Goal: Download file/media

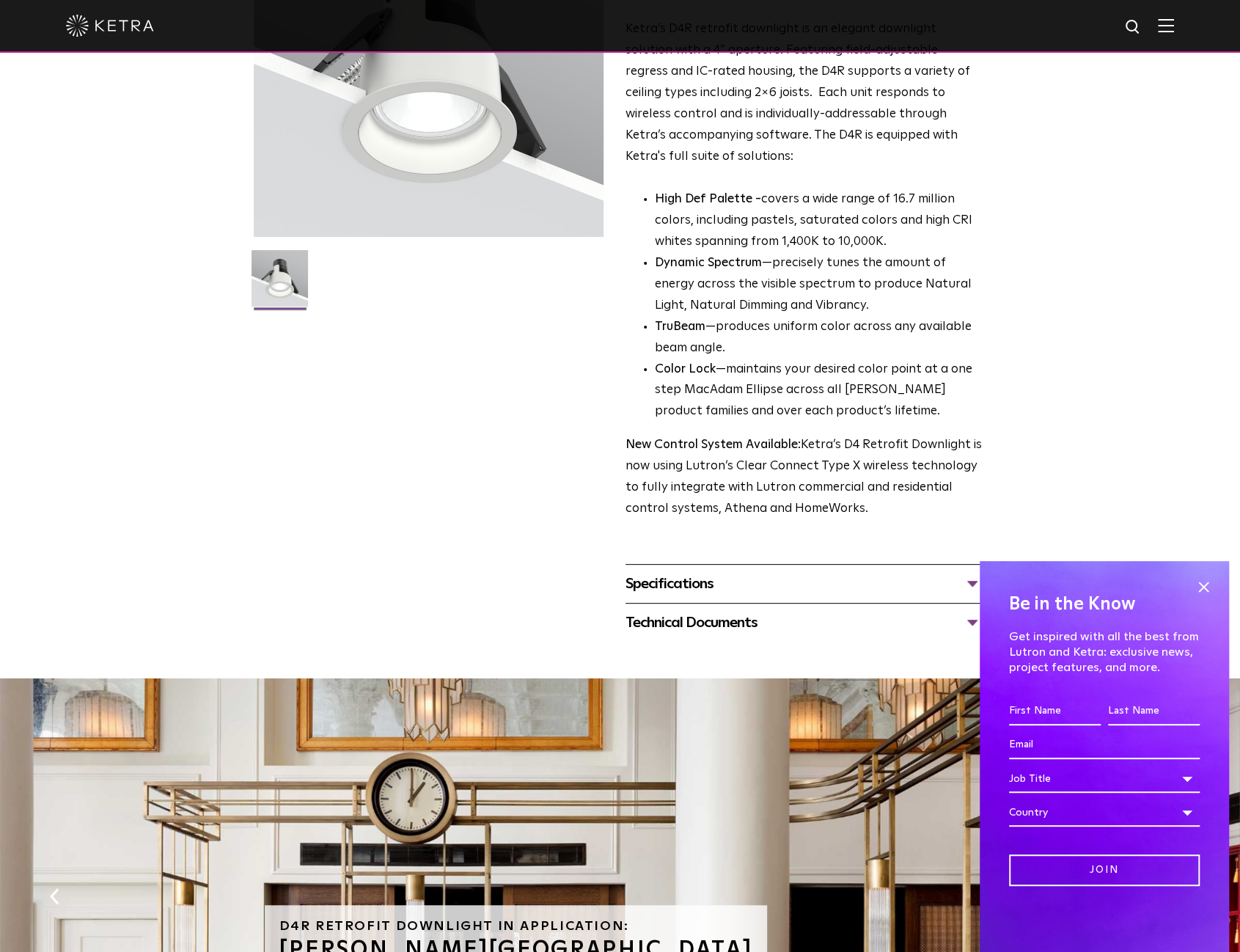
scroll to position [294, 0]
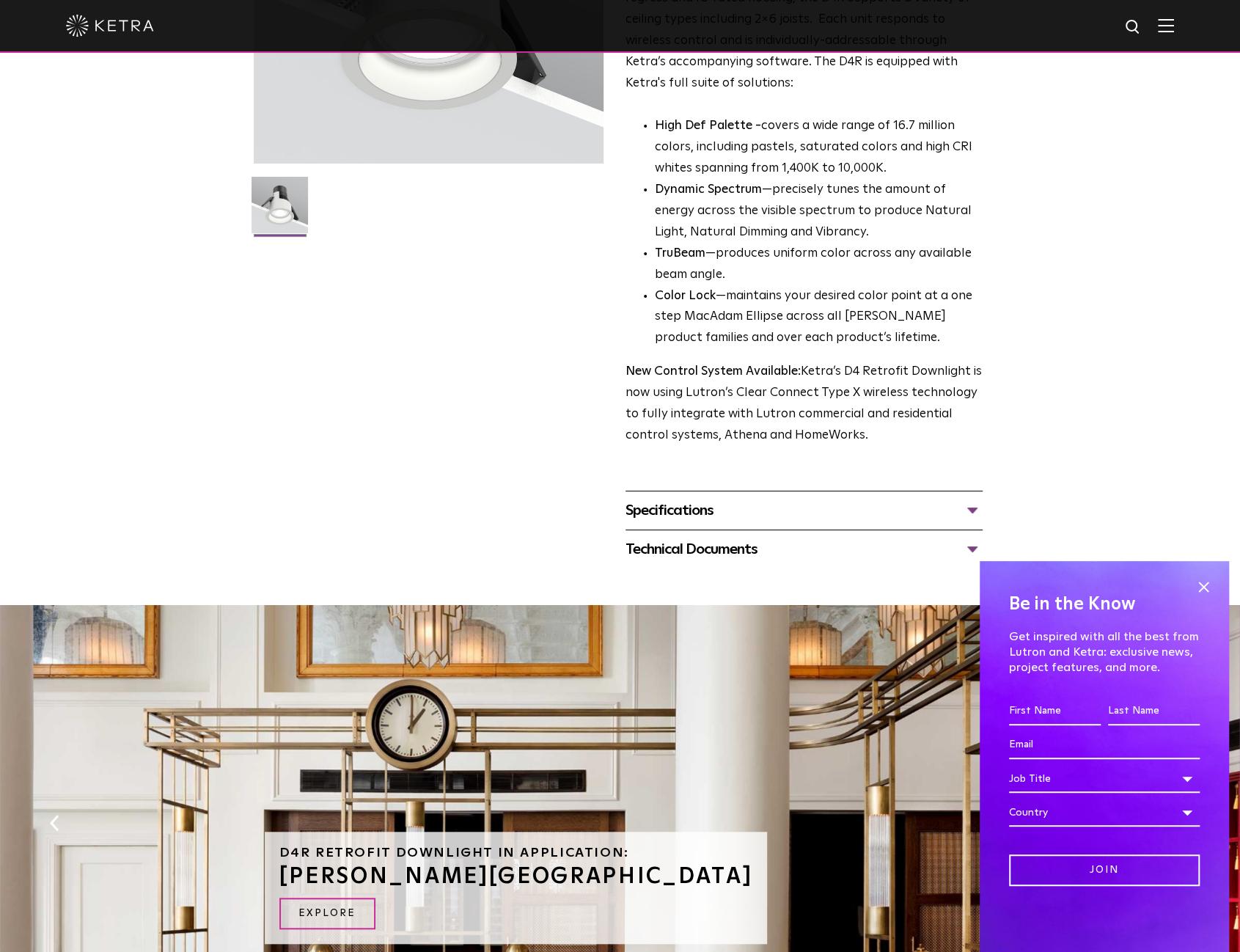
click at [696, 511] on div "Specifications" at bounding box center [804, 511] width 358 height 24
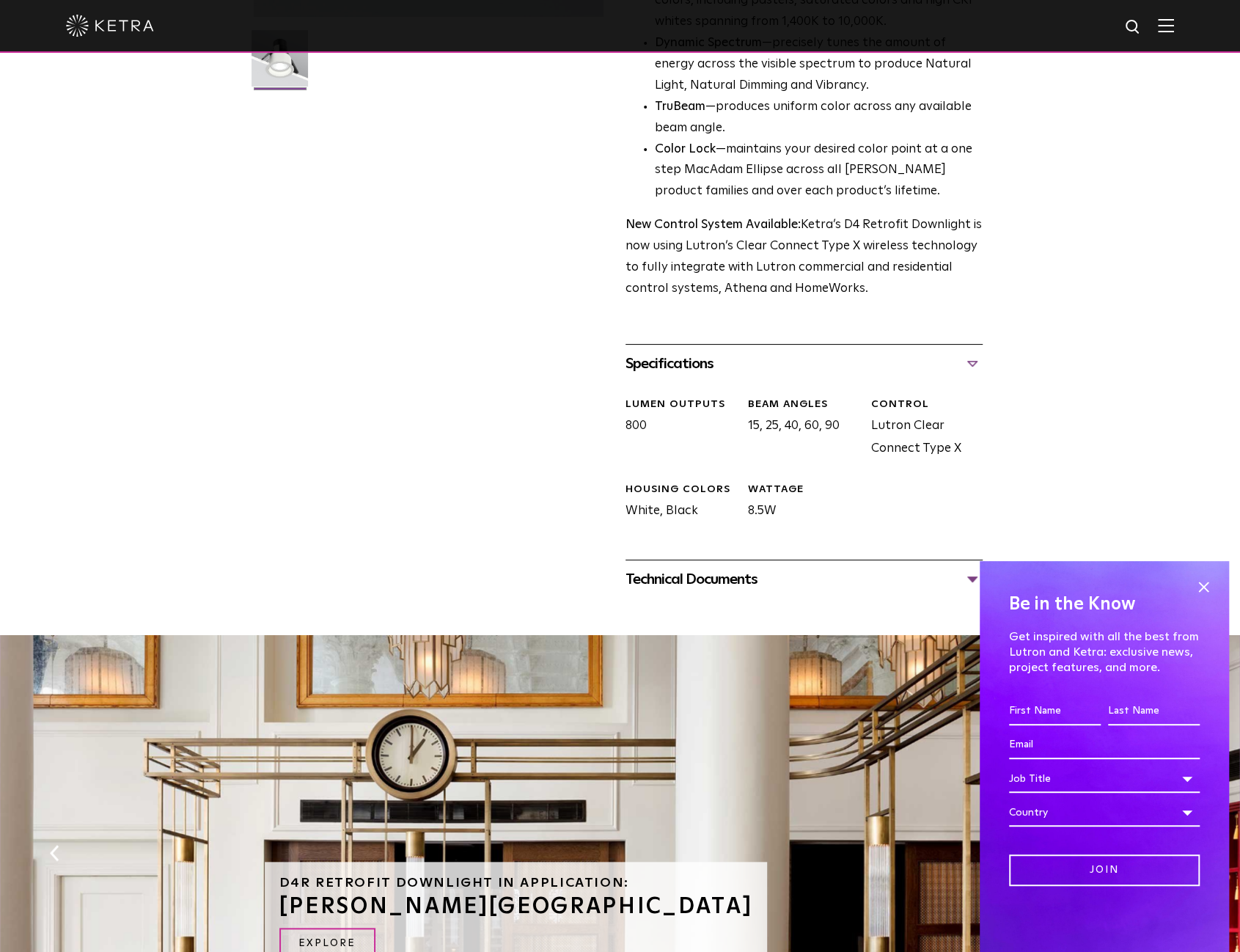
scroll to position [513, 0]
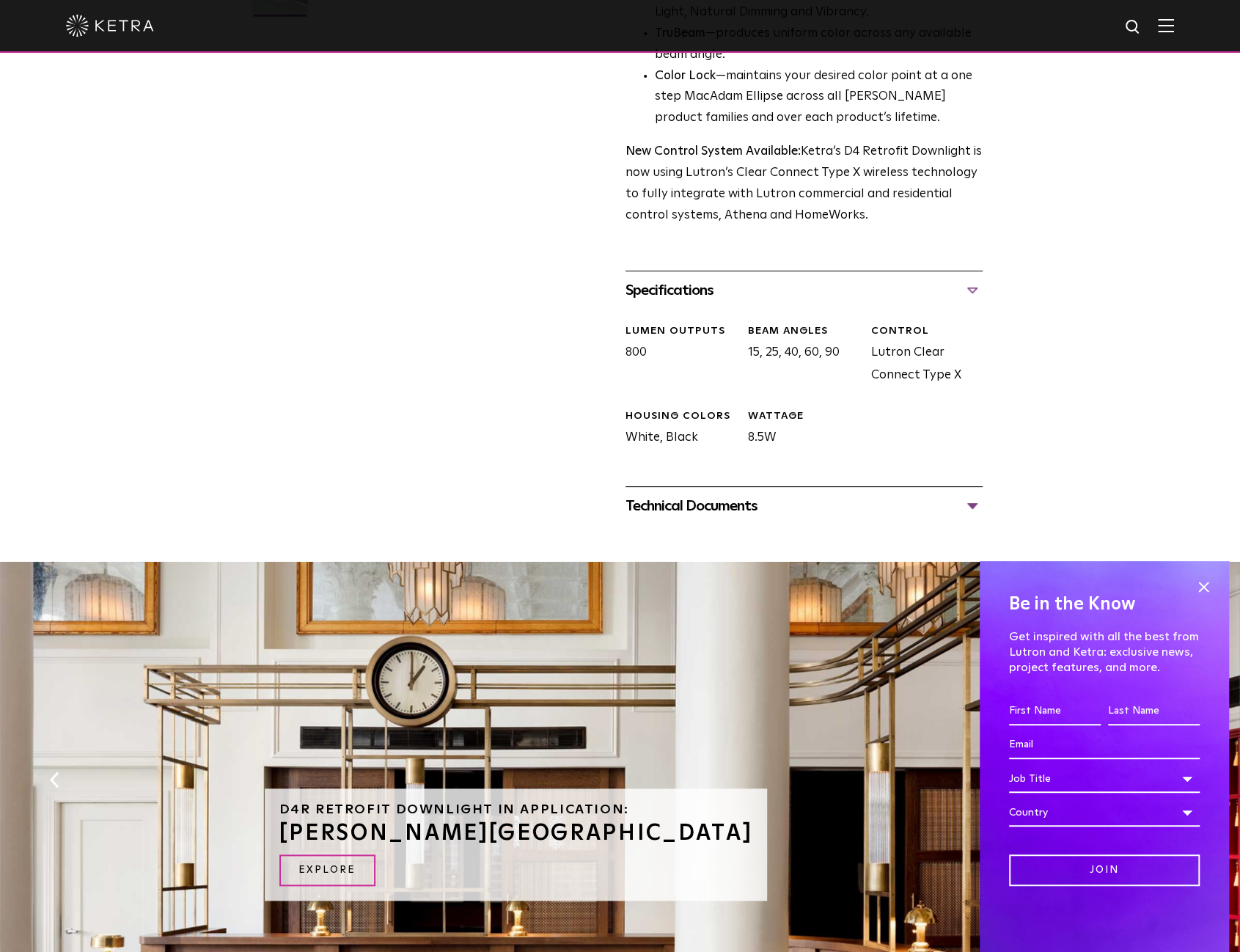
click at [696, 511] on div "Technical Documents" at bounding box center [804, 506] width 358 height 24
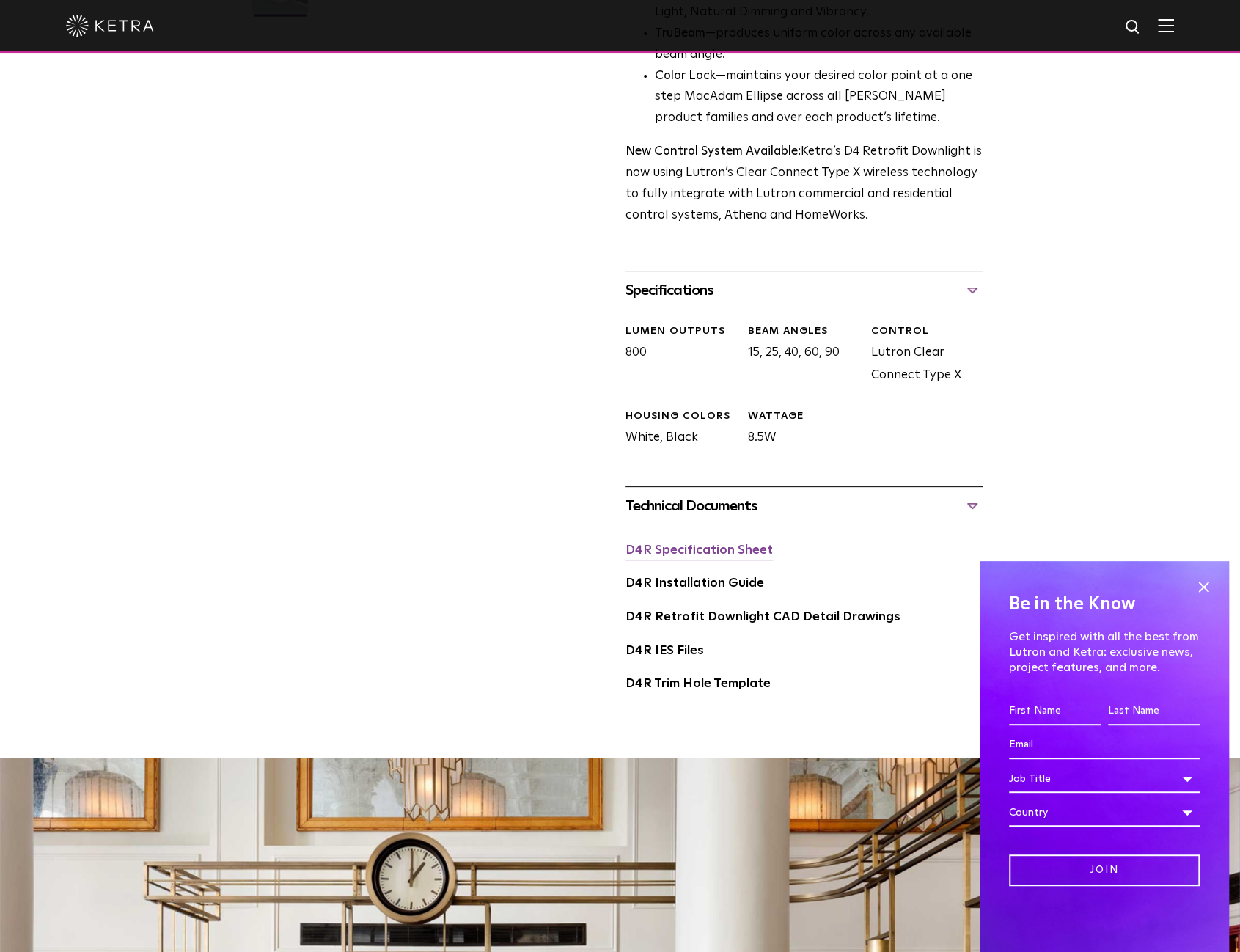
click at [677, 553] on link "D4R Specification Sheet" at bounding box center [699, 550] width 147 height 13
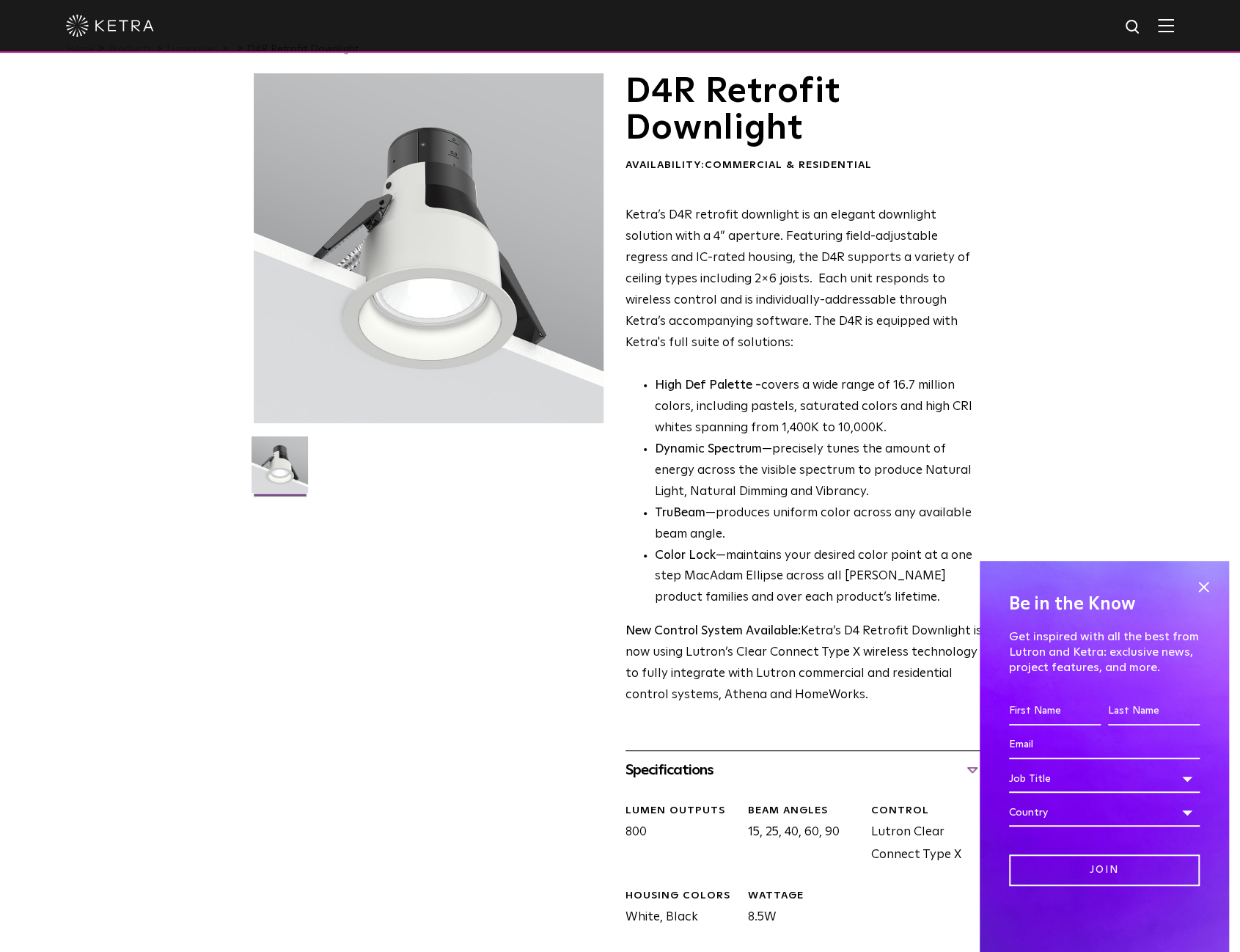
scroll to position [0, 0]
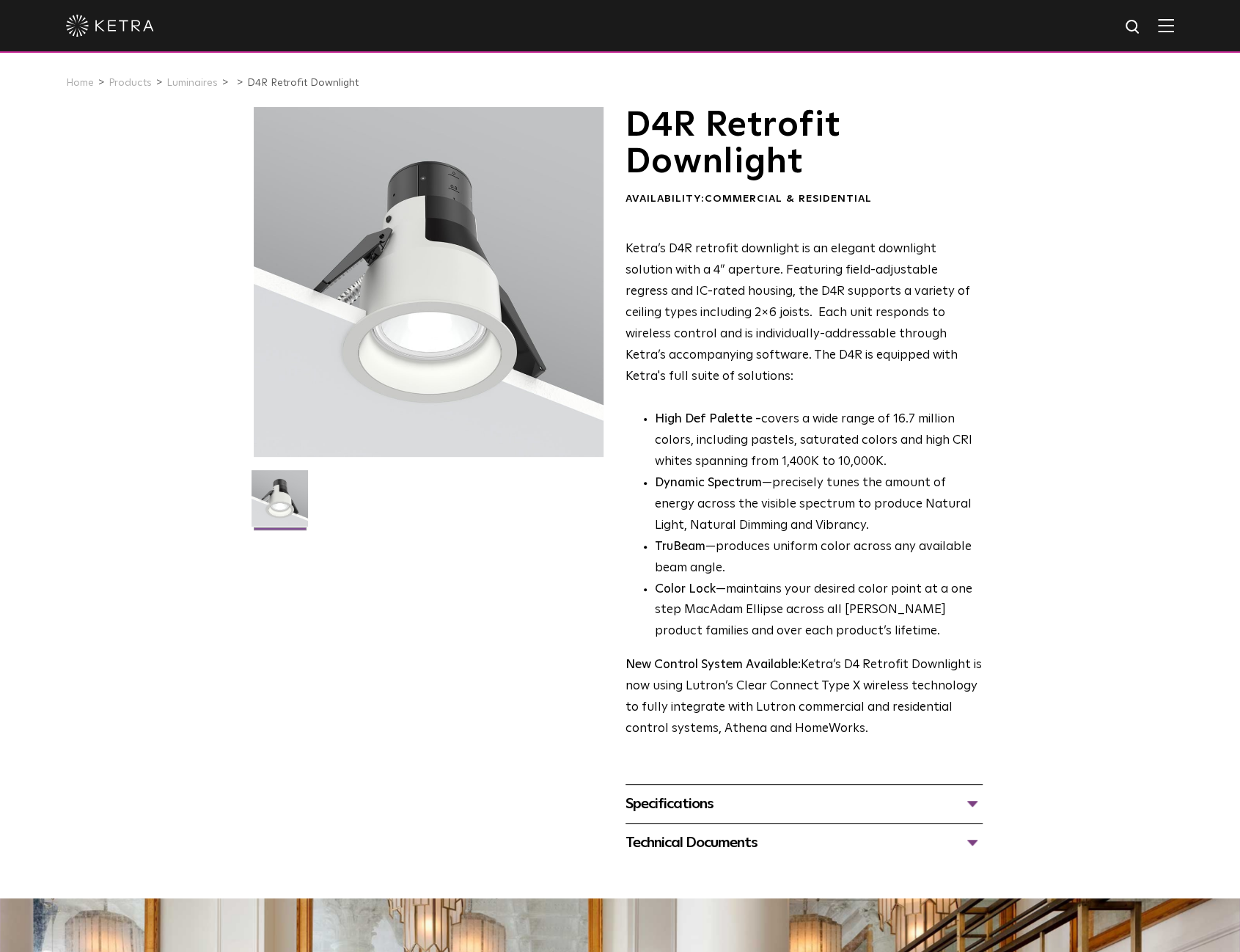
drag, startPoint x: 544, startPoint y: 9, endPoint x: 279, endPoint y: 26, distance: 265.5
click at [279, 26] on div at bounding box center [620, 26] width 1109 height 52
click at [733, 432] on p "High Def Palette - covers a wide range of 16.7 million colors, including pastel…" at bounding box center [819, 441] width 328 height 64
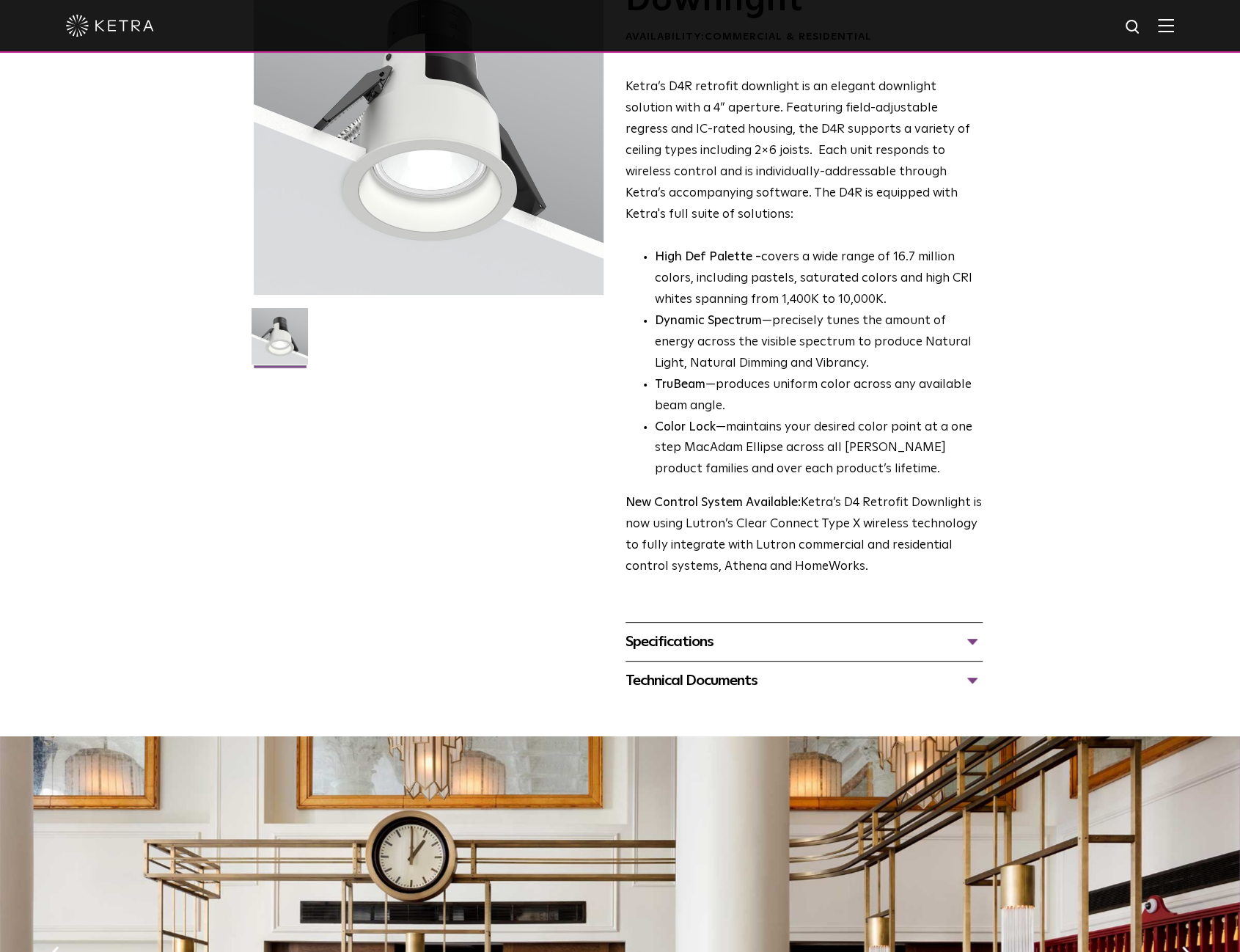
scroll to position [220, 0]
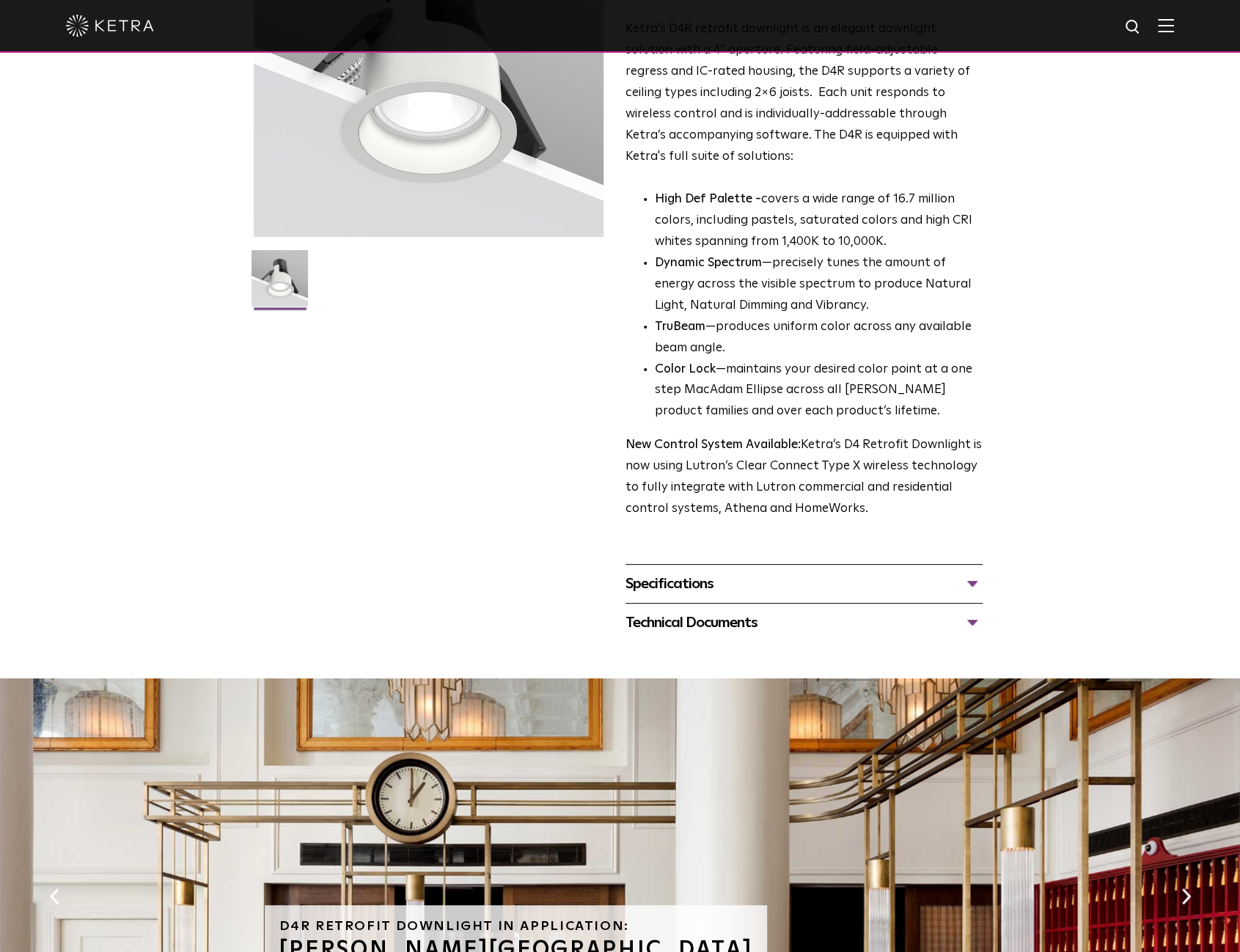
click at [671, 588] on div "Specifications" at bounding box center [804, 584] width 358 height 24
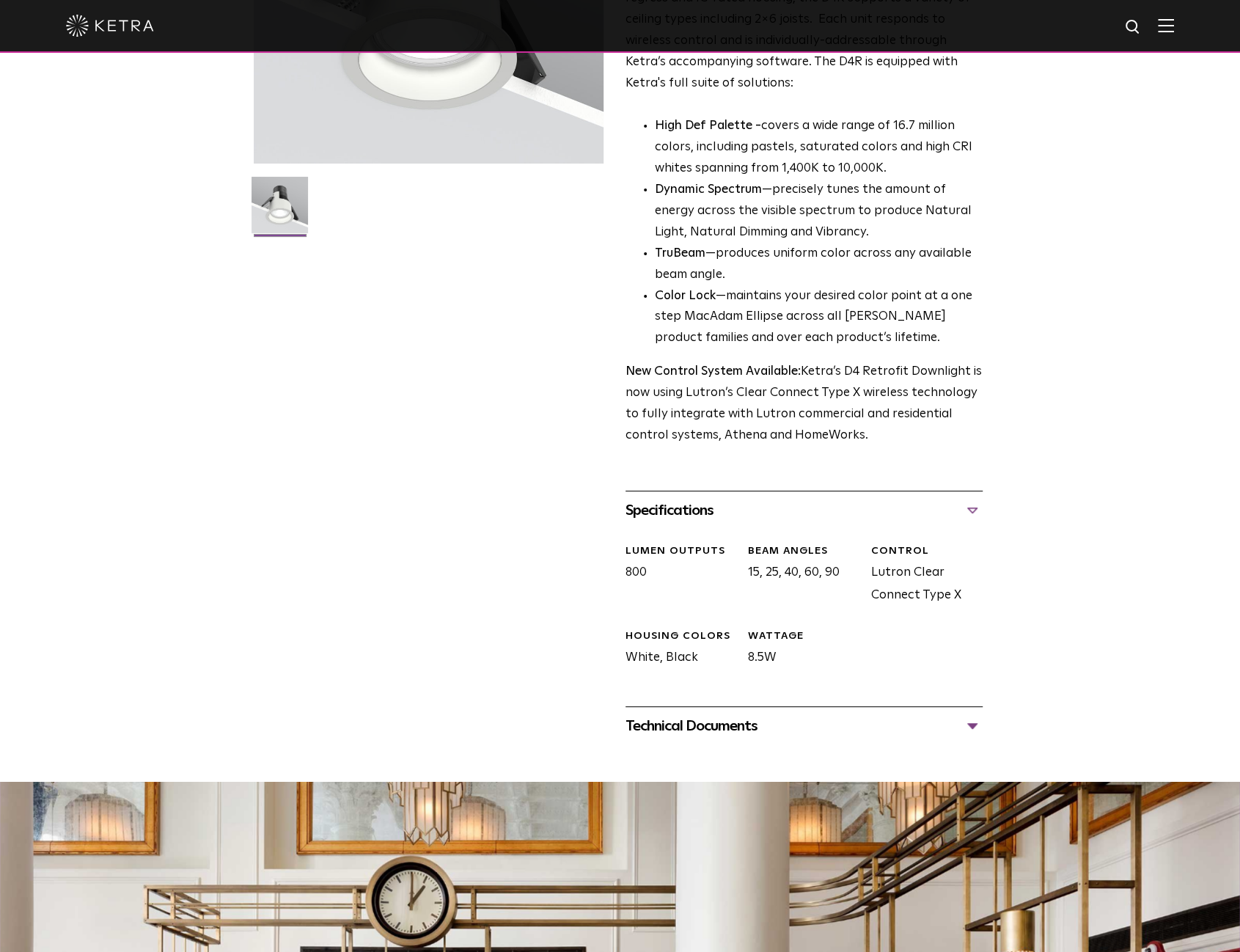
scroll to position [366, 0]
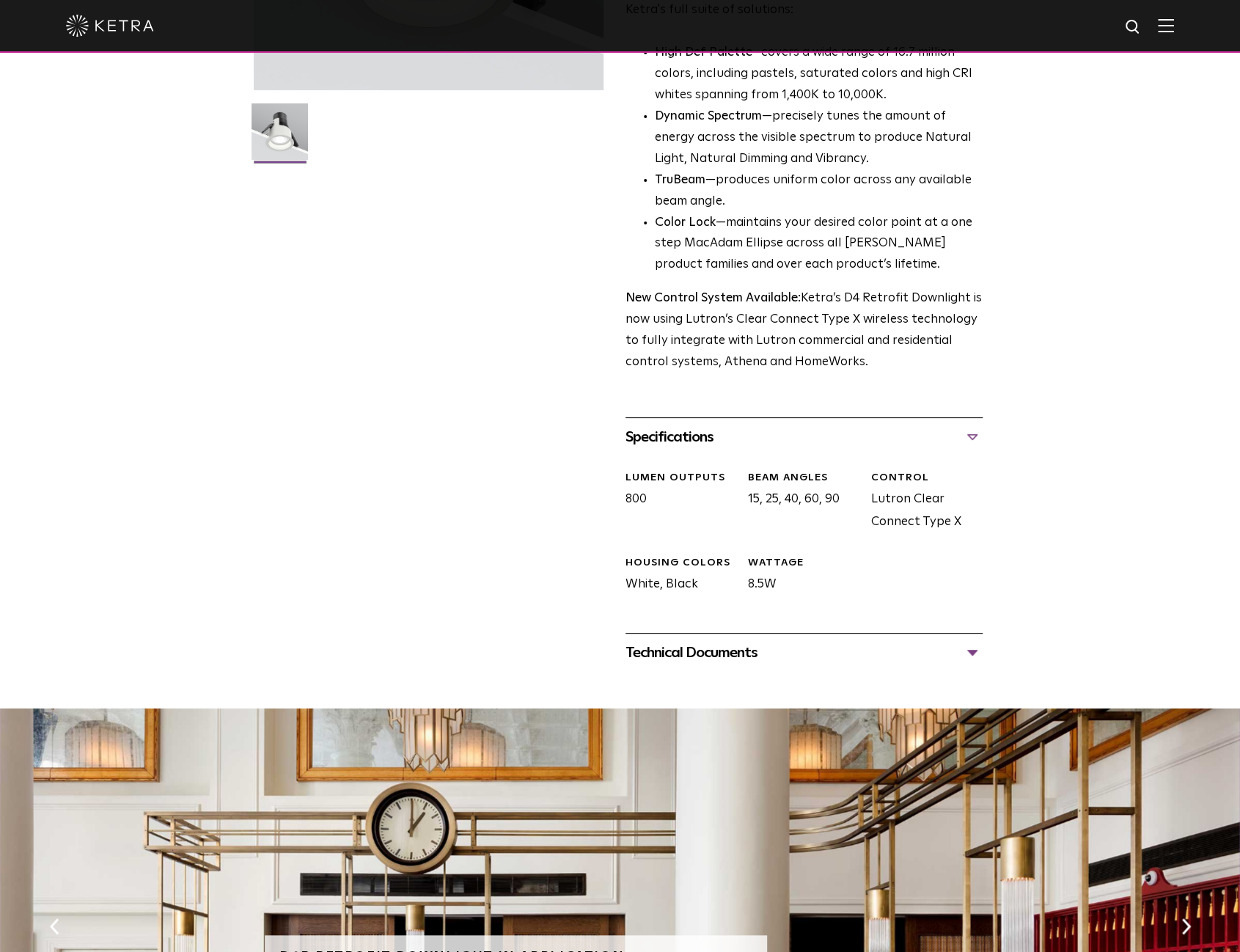
click at [664, 646] on div "Technical Documents" at bounding box center [804, 653] width 358 height 24
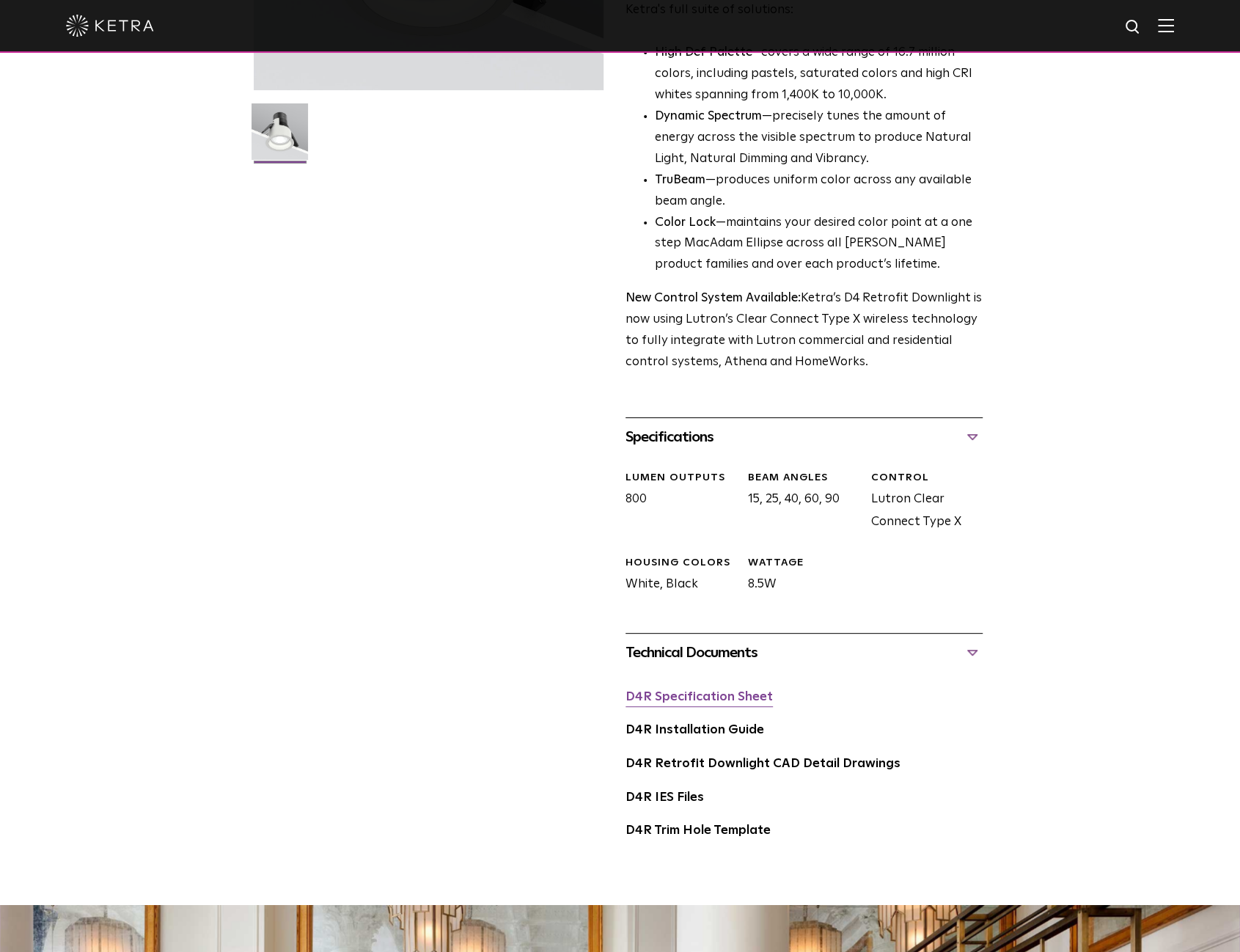
click at [657, 693] on link "D4R Specification Sheet" at bounding box center [699, 697] width 147 height 13
